Goal: Task Accomplishment & Management: Manage account settings

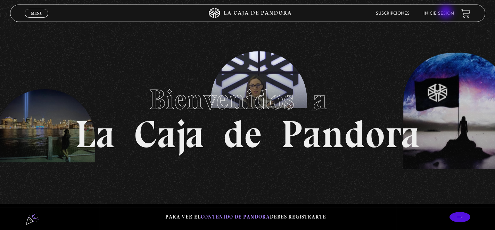
click at [447, 12] on link "Inicie sesión" at bounding box center [438, 13] width 31 height 4
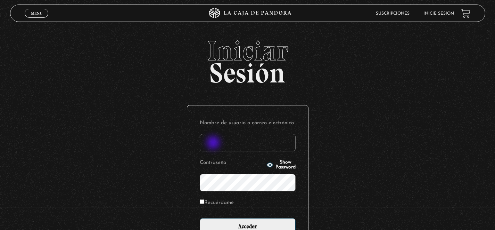
click at [214, 143] on input "Nombre de usuario o correo electrónico" at bounding box center [248, 142] width 96 height 17
click at [216, 143] on input "maria.fonsecajimenez@fiserv.com" at bounding box center [248, 142] width 96 height 17
type input "mfonsecaj@hotmail.com"
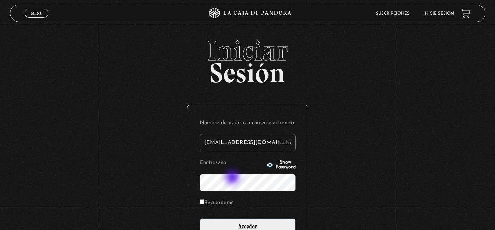
click at [200, 218] on input "Acceder" at bounding box center [248, 226] width 96 height 17
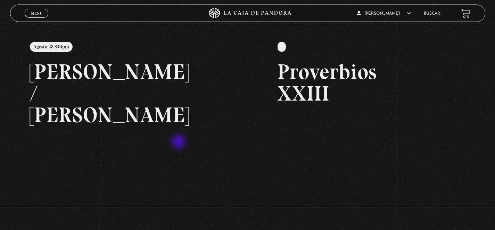
scroll to position [86, 0]
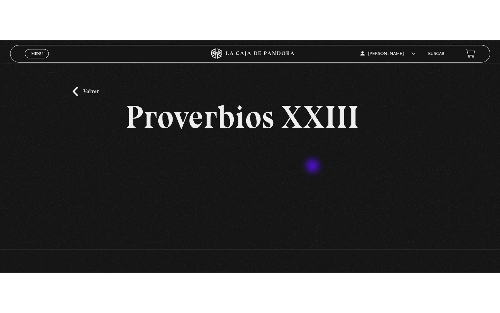
scroll to position [34, 0]
